Goal: Find specific page/section: Find specific page/section

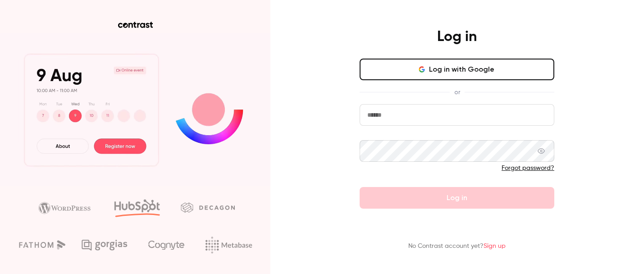
click at [474, 63] on button "Log in with Google" at bounding box center [456, 70] width 195 height 22
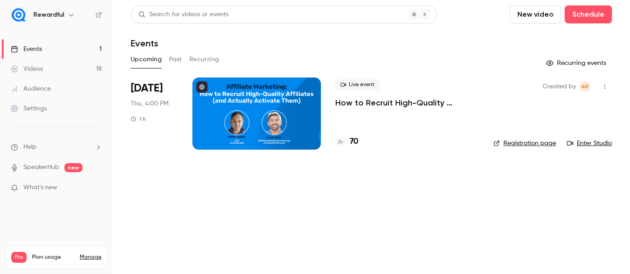
click at [356, 140] on h4 "70" at bounding box center [354, 142] width 9 height 12
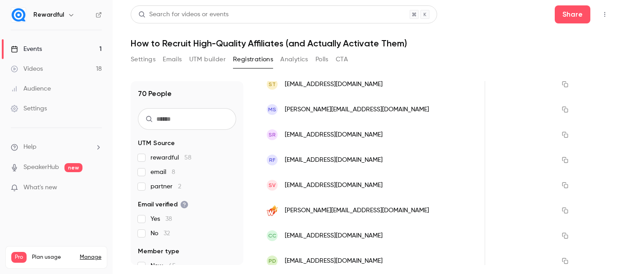
scroll to position [554, 0]
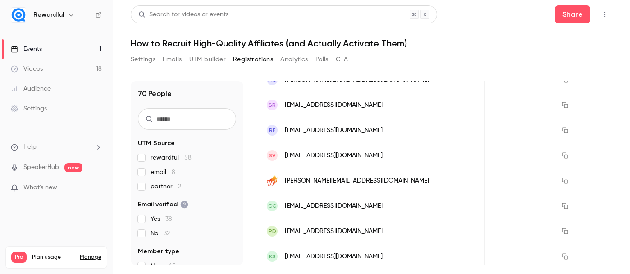
click at [82, 45] on link "Events 1" at bounding box center [56, 49] width 113 height 20
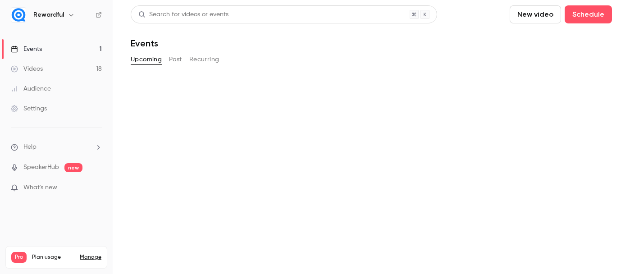
click at [82, 45] on link "Events 1" at bounding box center [56, 49] width 113 height 20
